Goal: Navigation & Orientation: Find specific page/section

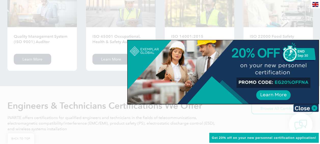
scroll to position [586, 0]
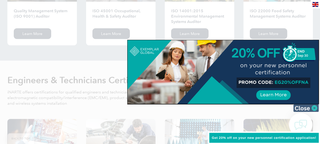
click at [313, 107] on img at bounding box center [306, 108] width 25 height 8
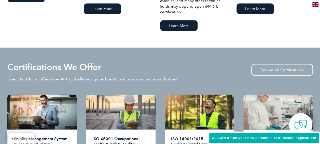
scroll to position [484, 0]
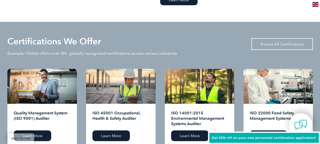
click at [273, 46] on link "Browse All Certifications" at bounding box center [283, 44] width 62 height 12
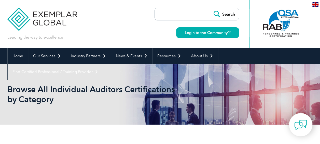
click at [173, 14] on input "search" at bounding box center [185, 14] width 54 height 12
click at [132, 33] on div "Leading the way to excellence Search" at bounding box center [160, 24] width 306 height 48
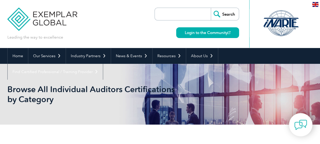
click at [167, 14] on input "search" at bounding box center [185, 14] width 54 height 12
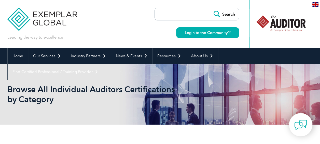
drag, startPoint x: 44, startPoint y: 19, endPoint x: 146, endPoint y: 23, distance: 102.3
click at [146, 23] on div "Leading the way to excellence Search" at bounding box center [160, 24] width 306 height 48
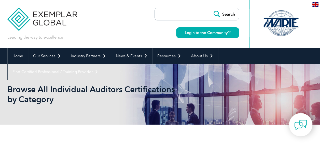
click at [178, 17] on input "search" at bounding box center [185, 14] width 54 height 12
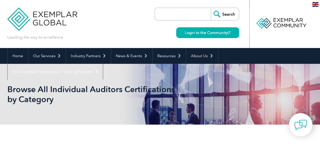
click at [119, 31] on div "Leading the way to excellence Search" at bounding box center [160, 24] width 306 height 48
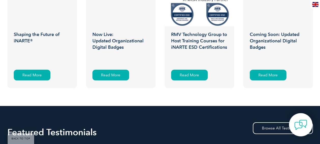
scroll to position [867, 0]
